Goal: Navigation & Orientation: Go to known website

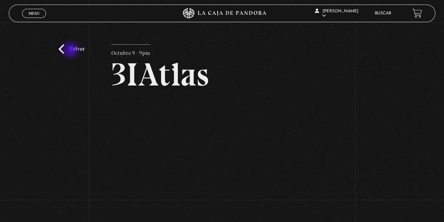
click at [72, 50] on link "Volver" at bounding box center [72, 48] width 26 height 9
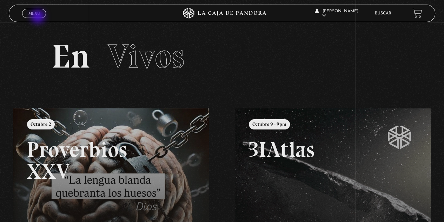
click at [39, 17] on link "Menu Cerrar" at bounding box center [34, 13] width 24 height 9
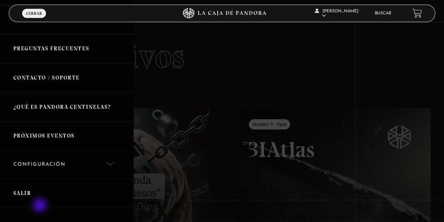
scroll to position [165, 0]
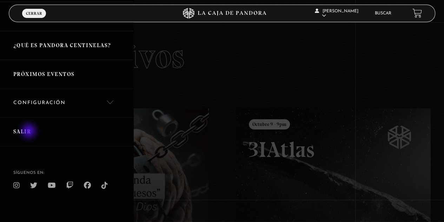
click at [29, 131] on link "Salir" at bounding box center [66, 131] width 133 height 29
